Goal: Task Accomplishment & Management: Use online tool/utility

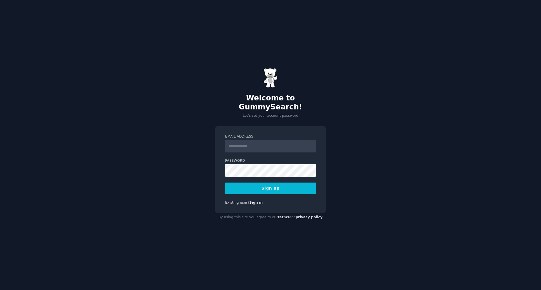
click at [246, 142] on input "Email Address" at bounding box center [270, 146] width 91 height 12
type input "**********"
click at [272, 186] on button "Sign up" at bounding box center [270, 189] width 91 height 12
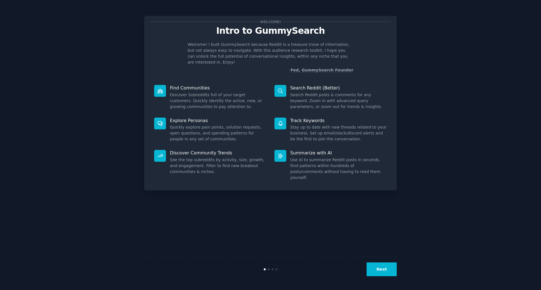
click at [388, 266] on button "Next" at bounding box center [381, 270] width 30 height 14
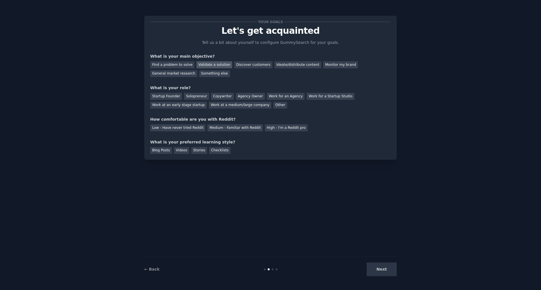
click at [205, 65] on div "Validate a solution" at bounding box center [214, 64] width 36 height 7
click at [175, 64] on div "Find a problem to solve" at bounding box center [172, 64] width 44 height 7
click at [158, 97] on div "Startup Founder" at bounding box center [166, 96] width 32 height 7
click at [207, 102] on div "Work at an early stage startup" at bounding box center [178, 105] width 57 height 7
click at [170, 127] on div "Low - Have never tried Reddit" at bounding box center [177, 127] width 55 height 7
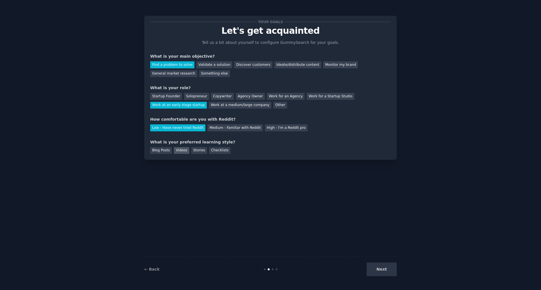
click at [178, 152] on div "Videos" at bounding box center [181, 150] width 15 height 7
click at [387, 272] on button "Next" at bounding box center [381, 270] width 30 height 14
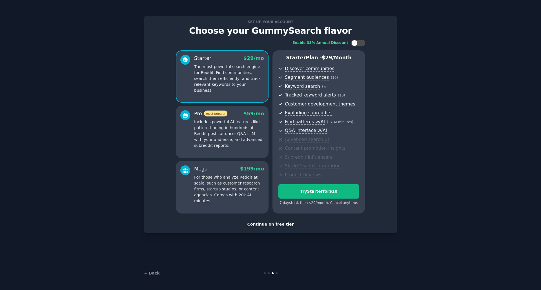
click at [264, 225] on div "Continue on free tier" at bounding box center [270, 225] width 241 height 6
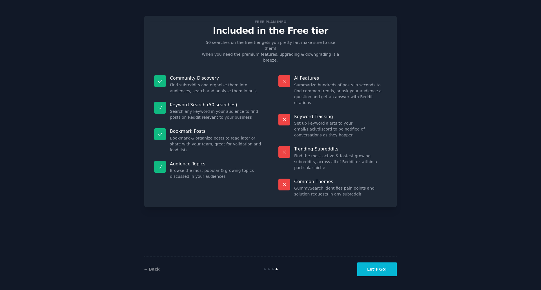
click at [372, 269] on button "Let's Go!" at bounding box center [376, 270] width 39 height 14
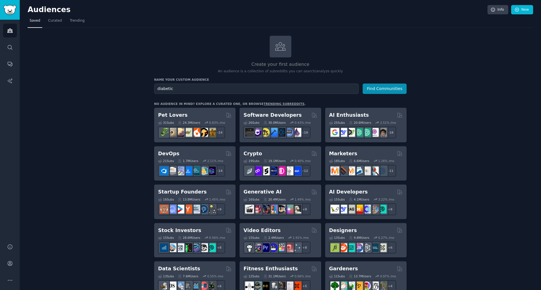
drag, startPoint x: 187, startPoint y: 90, endPoint x: 143, endPoint y: 88, distance: 44.0
click at [383, 87] on button "Find Communities" at bounding box center [385, 89] width 44 height 10
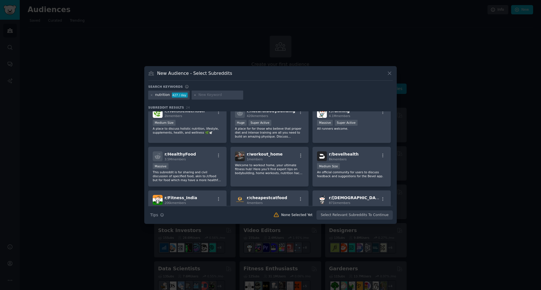
scroll to position [109, 0]
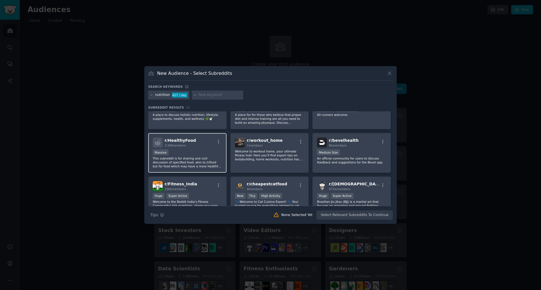
click at [170, 157] on p "This subreddit is for sharing and civil discussion of specified food, akin to /…" at bounding box center [187, 163] width 69 height 12
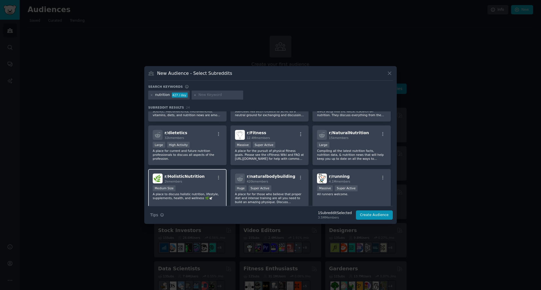
scroll to position [0, 0]
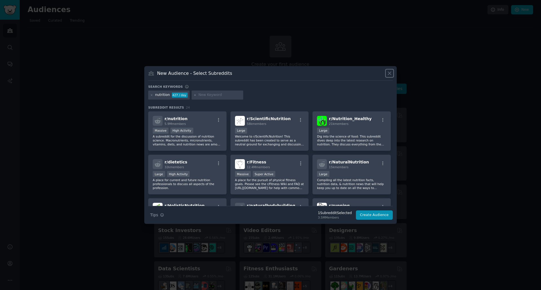
click at [391, 74] on icon at bounding box center [389, 73] width 6 height 6
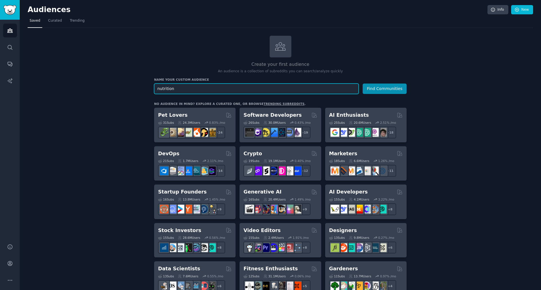
click at [186, 90] on input "nutrition" at bounding box center [256, 89] width 204 height 10
type input "nutritionists"
click at [384, 89] on button "Find Communities" at bounding box center [385, 89] width 44 height 10
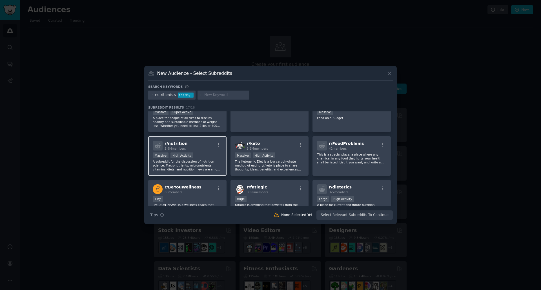
scroll to position [19, 0]
click at [200, 167] on p "A subreddit for the discussion of nutrition science. Macronutrients, micronutri…" at bounding box center [187, 165] width 69 height 12
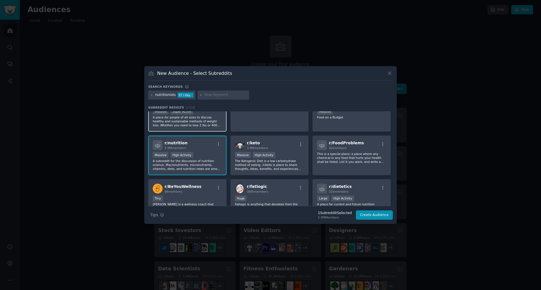
click at [200, 121] on p "A place for people of all sizes to discuss healthy and sustainable methods of w…" at bounding box center [187, 121] width 69 height 12
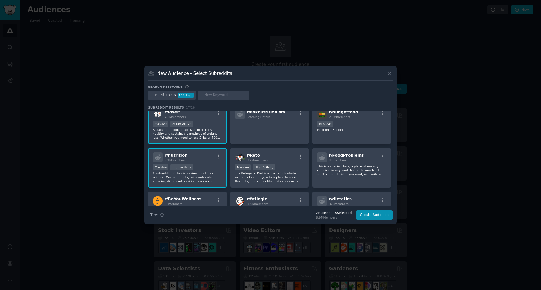
scroll to position [0, 0]
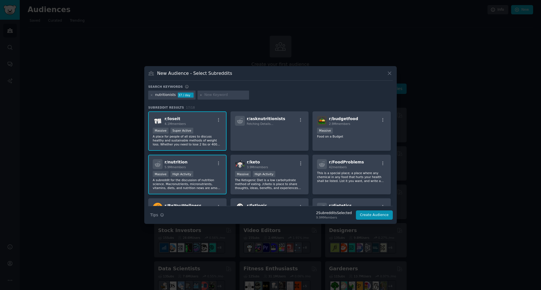
click at [199, 131] on div "Massive Super Active" at bounding box center [187, 131] width 69 height 7
click at [195, 174] on div "Massive High Activity" at bounding box center [187, 174] width 69 height 7
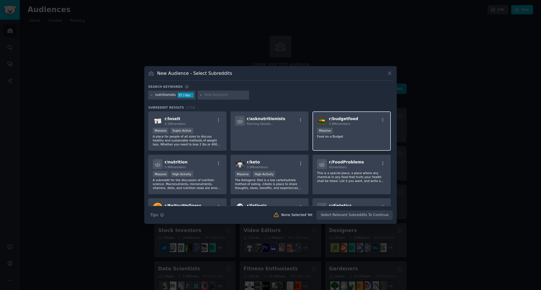
click at [329, 137] on p "Food on a Budget" at bounding box center [351, 137] width 69 height 4
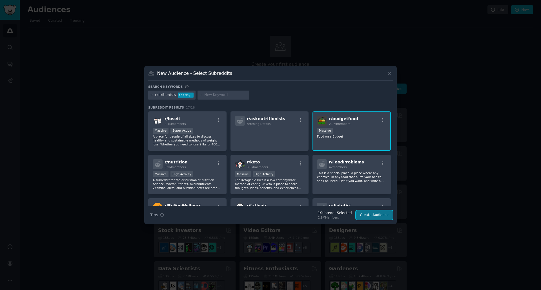
click at [370, 216] on button "Create Audience" at bounding box center [374, 216] width 37 height 10
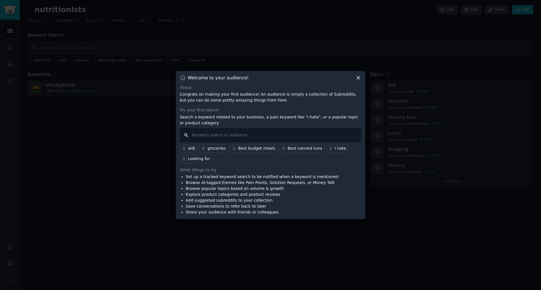
click at [211, 137] on input "text" at bounding box center [270, 135] width 181 height 14
type input "tesco"
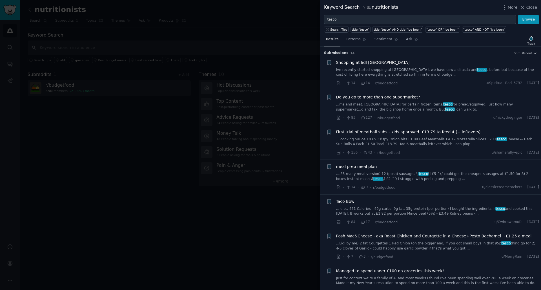
click at [355, 173] on link "....85 ready meal version) 12 (posh) sausages \[ tesco \] £5 ^(/ could get the …" at bounding box center [437, 177] width 203 height 10
